Goal: Information Seeking & Learning: Learn about a topic

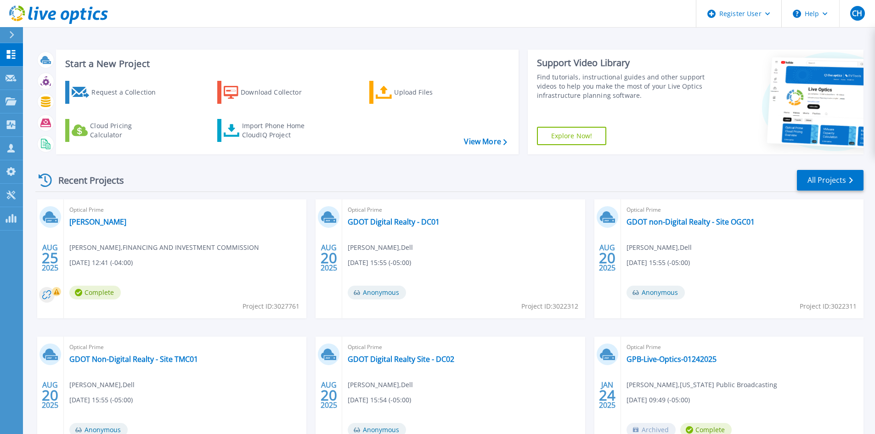
drag, startPoint x: 167, startPoint y: 357, endPoint x: 194, endPoint y: 258, distance: 103.3
click at [194, 258] on div "Optical Prime Alex-TM Alex Patcas , FINANCING AND INVESTMENT COMMISSION 08/25/2…" at bounding box center [185, 258] width 243 height 119
click at [147, 362] on link "GDOT Non-Digital Realty - Site TMC01" at bounding box center [133, 359] width 129 height 9
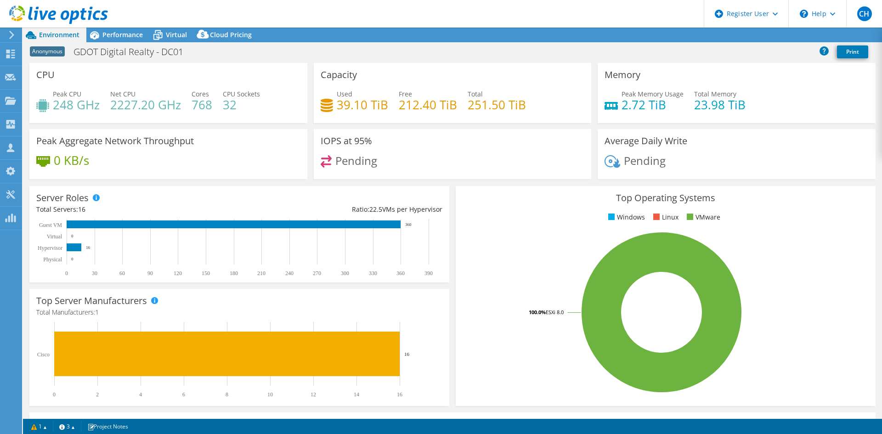
select select "USD"
click at [124, 33] on span "Performance" at bounding box center [122, 34] width 40 height 9
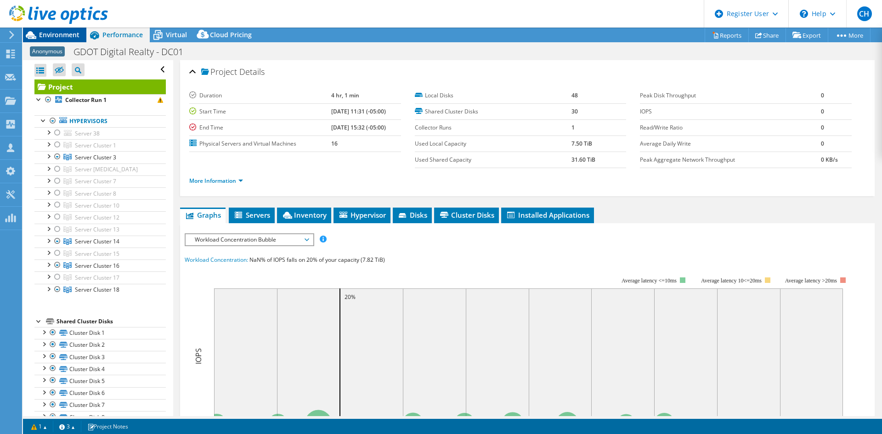
click at [64, 33] on span "Environment" at bounding box center [59, 34] width 40 height 9
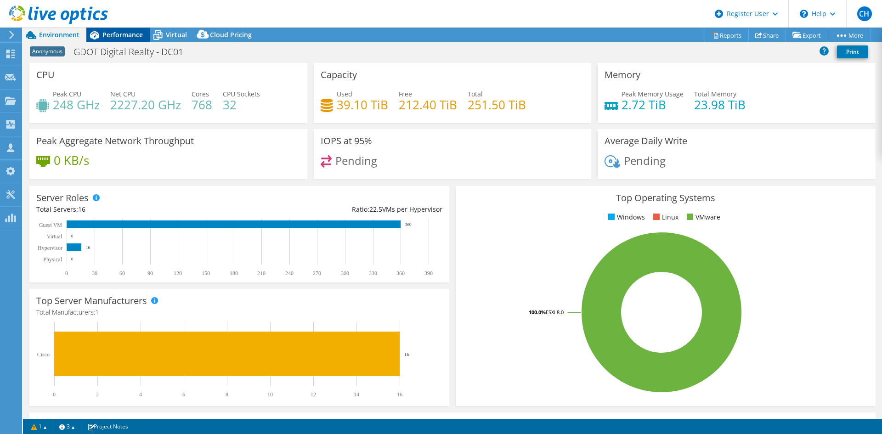
click at [124, 32] on span "Performance" at bounding box center [122, 34] width 40 height 9
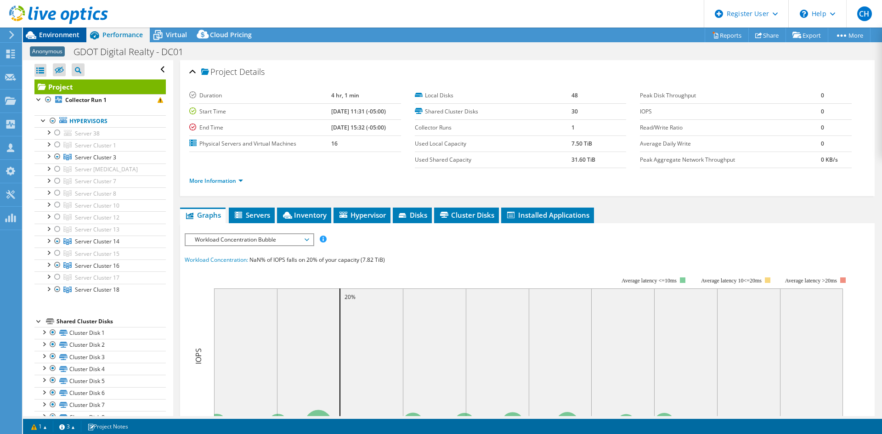
click at [56, 34] on span "Environment" at bounding box center [59, 34] width 40 height 9
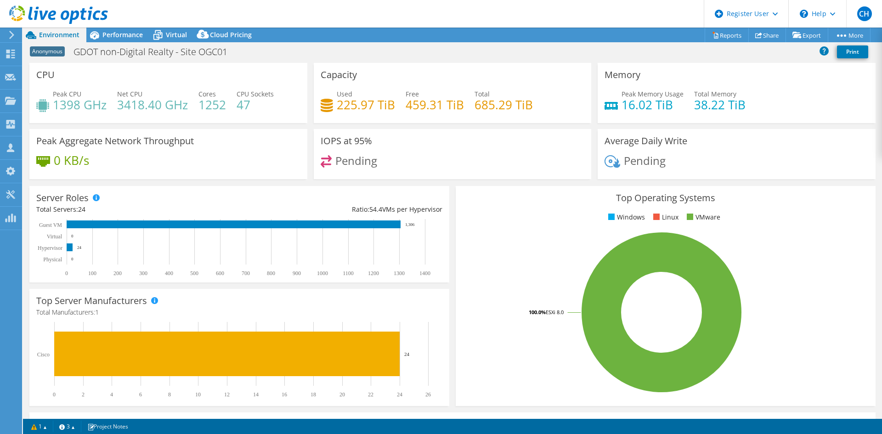
select select "USD"
click at [127, 38] on span "Performance" at bounding box center [122, 34] width 40 height 9
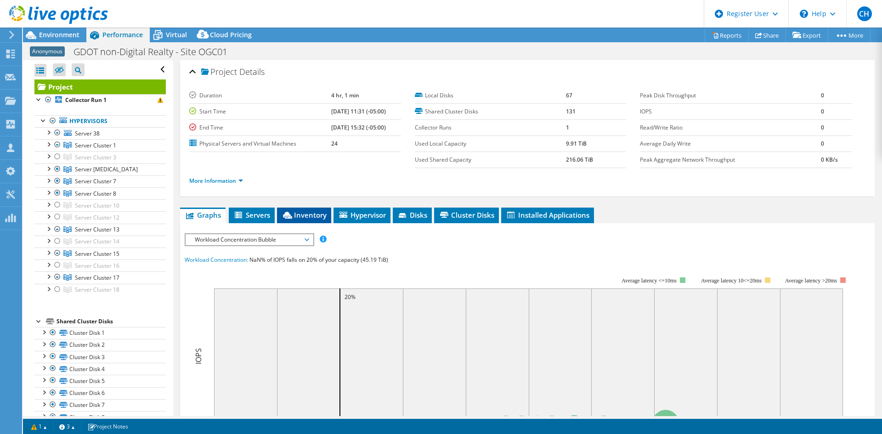
click at [295, 215] on span "Inventory" at bounding box center [304, 214] width 45 height 9
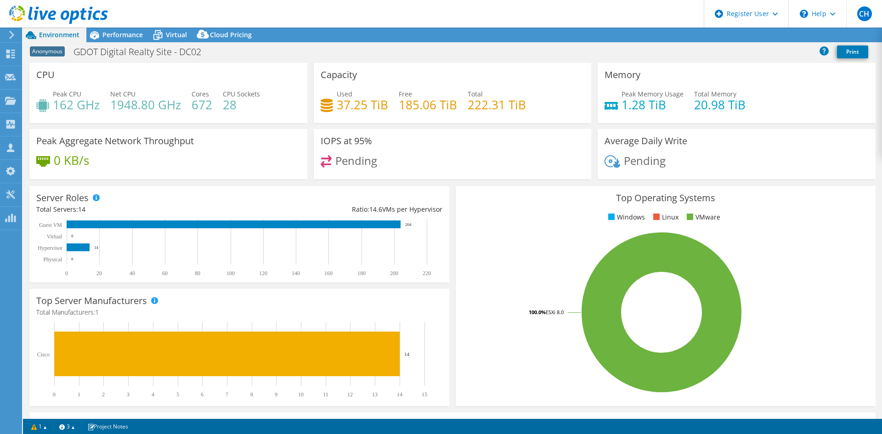
select select "USD"
click at [142, 31] on div "Performance" at bounding box center [117, 35] width 63 height 15
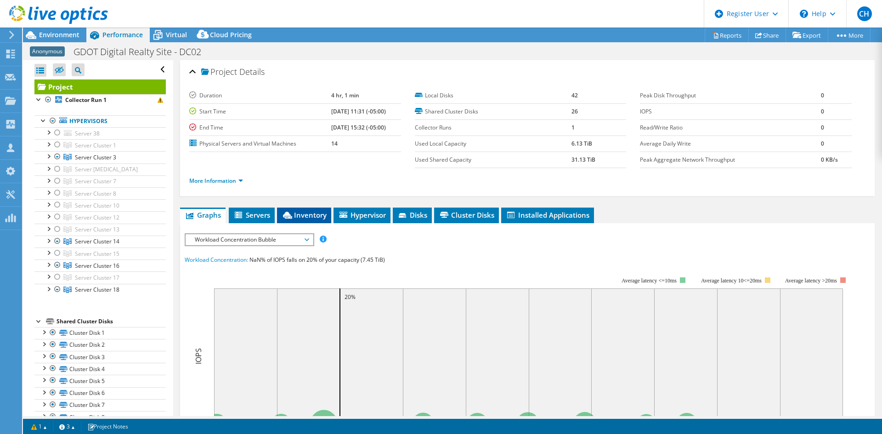
click at [290, 216] on icon at bounding box center [287, 215] width 9 height 7
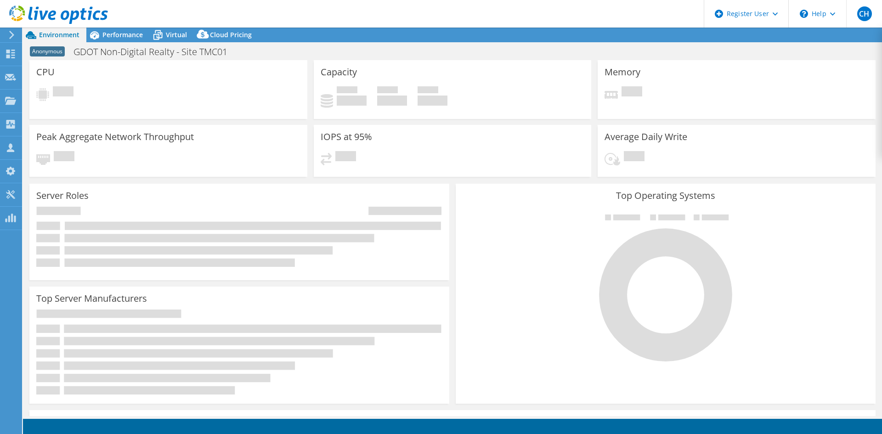
select select "USD"
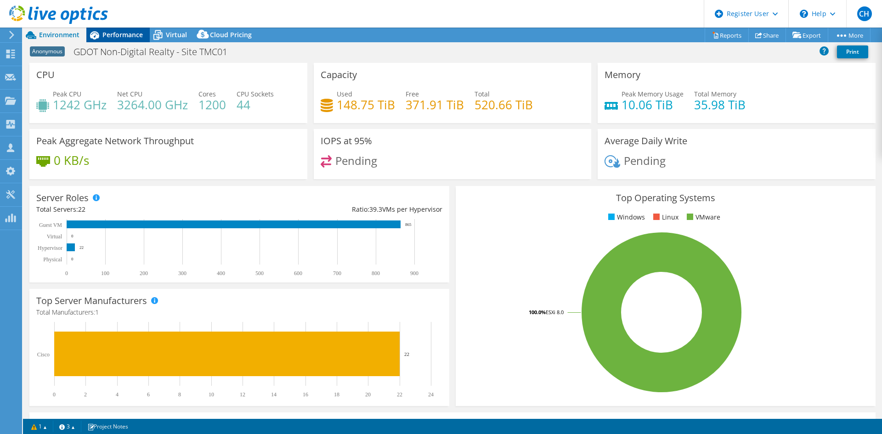
click at [109, 34] on span "Performance" at bounding box center [122, 34] width 40 height 9
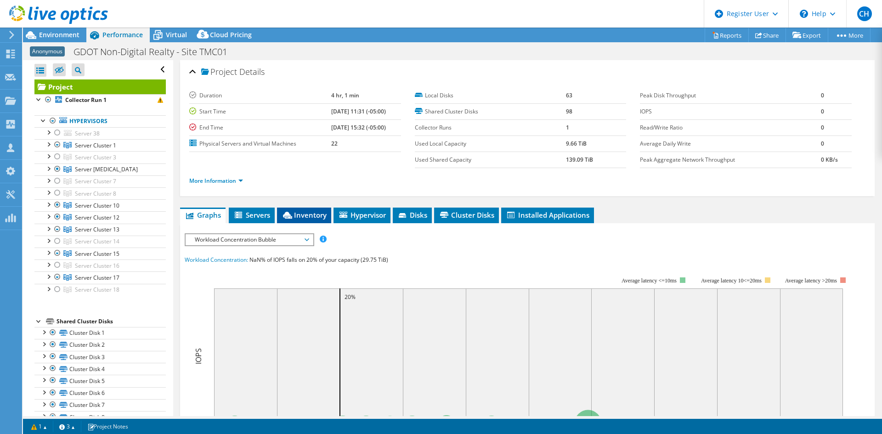
click at [294, 211] on span "Inventory" at bounding box center [304, 214] width 45 height 9
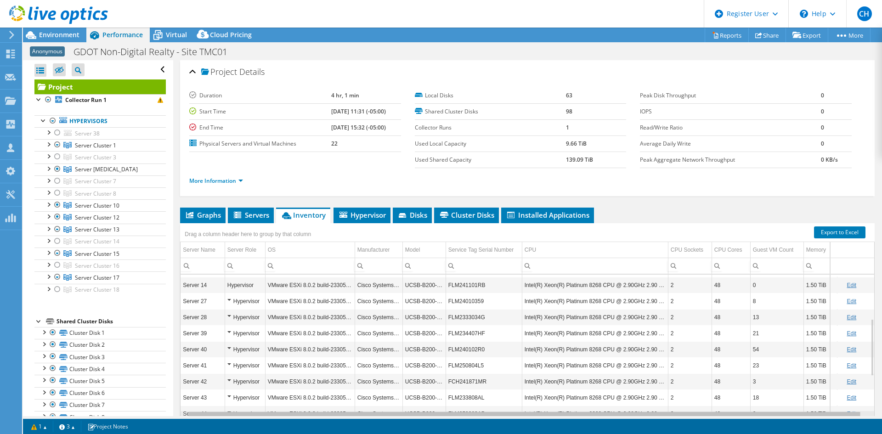
scroll to position [0, 14]
drag, startPoint x: 636, startPoint y: 416, endPoint x: 662, endPoint y: 416, distance: 26.2
click at [662, 416] on body "CH Dell User [PERSON_NAME] [PERSON_NAME][EMAIL_ADDRESS][PERSON_NAME][DOMAIN_NAM…" at bounding box center [441, 217] width 882 height 434
drag, startPoint x: 662, startPoint y: 416, endPoint x: 735, endPoint y: 421, distance: 73.2
click at [735, 423] on body "CH Dell User [PERSON_NAME] [PERSON_NAME][EMAIL_ADDRESS][PERSON_NAME][DOMAIN_NAM…" at bounding box center [441, 217] width 882 height 434
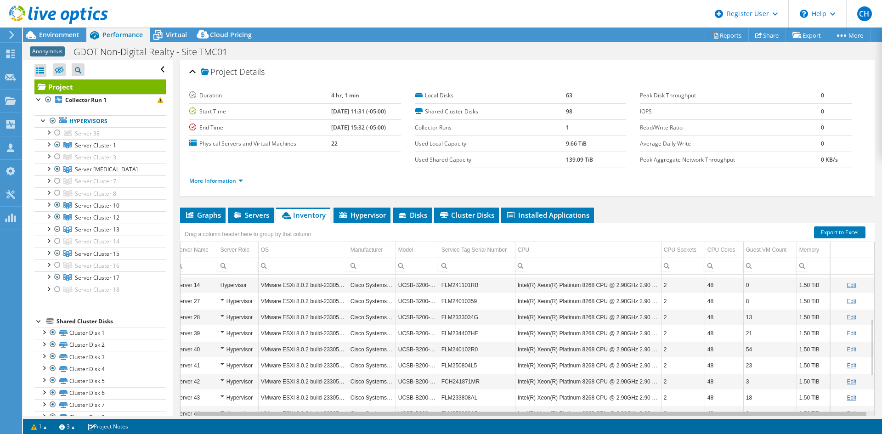
drag, startPoint x: 729, startPoint y: 415, endPoint x: 816, endPoint y: 375, distance: 95.8
click at [823, 415] on body "CH Dell User [PERSON_NAME] [PERSON_NAME][EMAIL_ADDRESS][PERSON_NAME][DOMAIN_NAM…" at bounding box center [441, 217] width 882 height 434
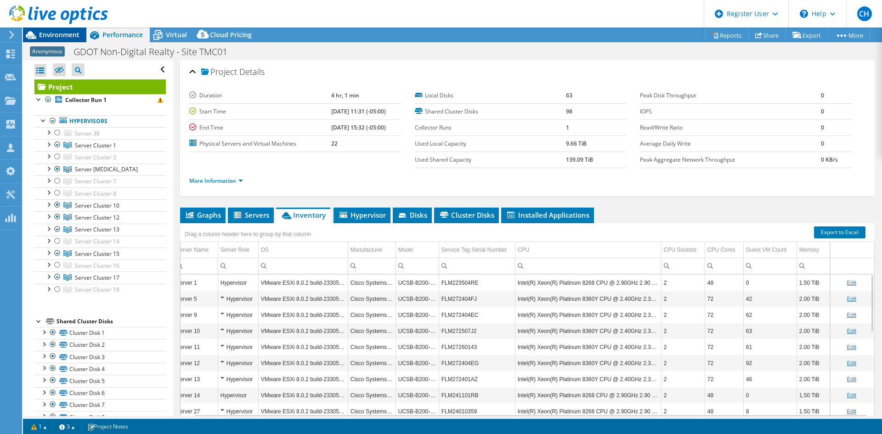
click at [62, 34] on span "Environment" at bounding box center [59, 34] width 40 height 9
